Goal: Check status

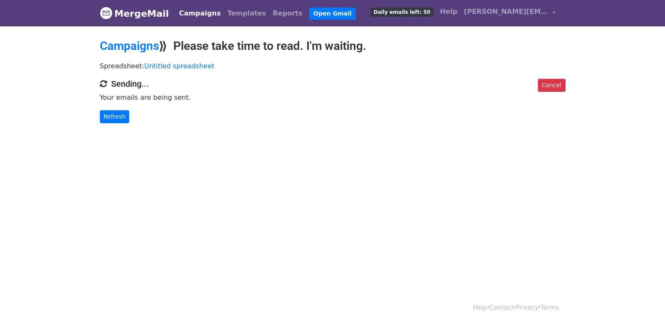
click at [116, 109] on div "Cancel Sending... Your emails are being sent. Refresh" at bounding box center [333, 101] width 478 height 44
click at [115, 116] on link "Refresh" at bounding box center [115, 116] width 30 height 13
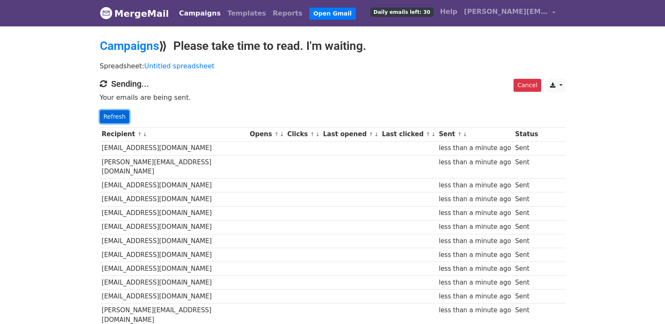
click at [111, 114] on link "Refresh" at bounding box center [115, 116] width 30 height 13
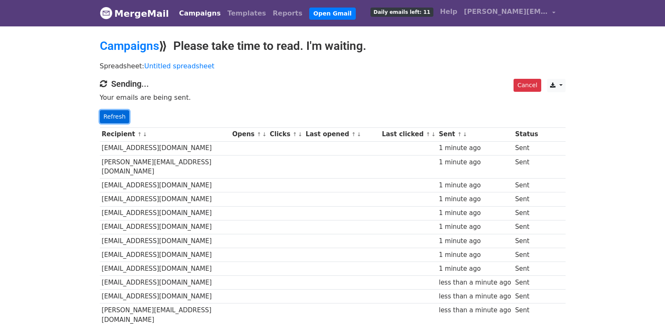
click at [110, 118] on link "Refresh" at bounding box center [115, 116] width 30 height 13
drag, startPoint x: 108, startPoint y: 114, endPoint x: 236, endPoint y: 109, distance: 128.0
click at [109, 114] on link "Refresh" at bounding box center [115, 116] width 30 height 13
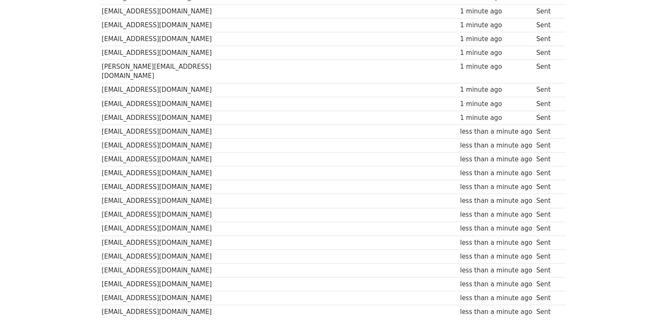
scroll to position [570, 0]
